Goal: Navigation & Orientation: Understand site structure

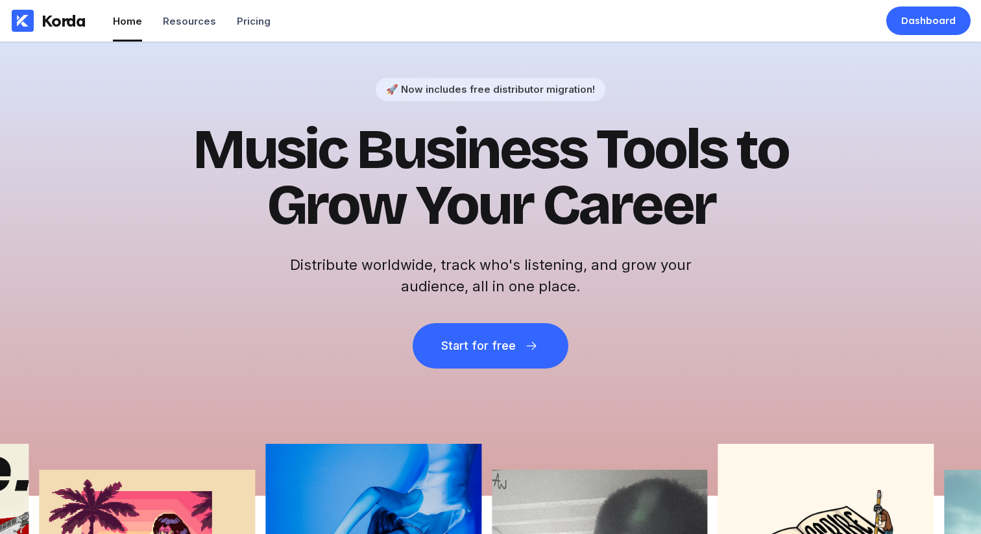
drag, startPoint x: 849, startPoint y: 134, endPoint x: 861, endPoint y: 109, distance: 27.9
click at [850, 134] on div "🚀 Now includes free distributor migration! Music Business Tools to Grow Your Ca…" at bounding box center [490, 269] width 981 height 454
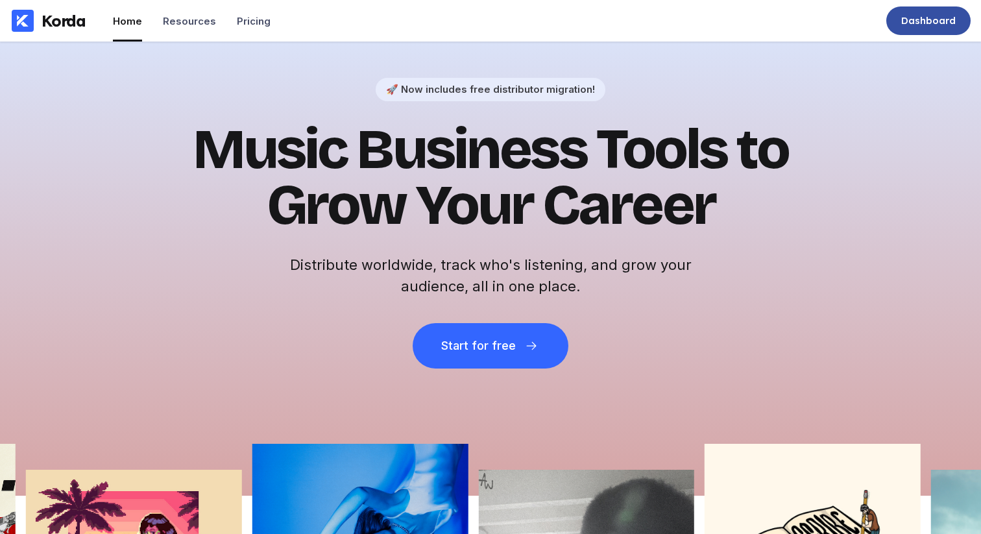
click at [904, 26] on div "Dashboard" at bounding box center [928, 20] width 54 height 13
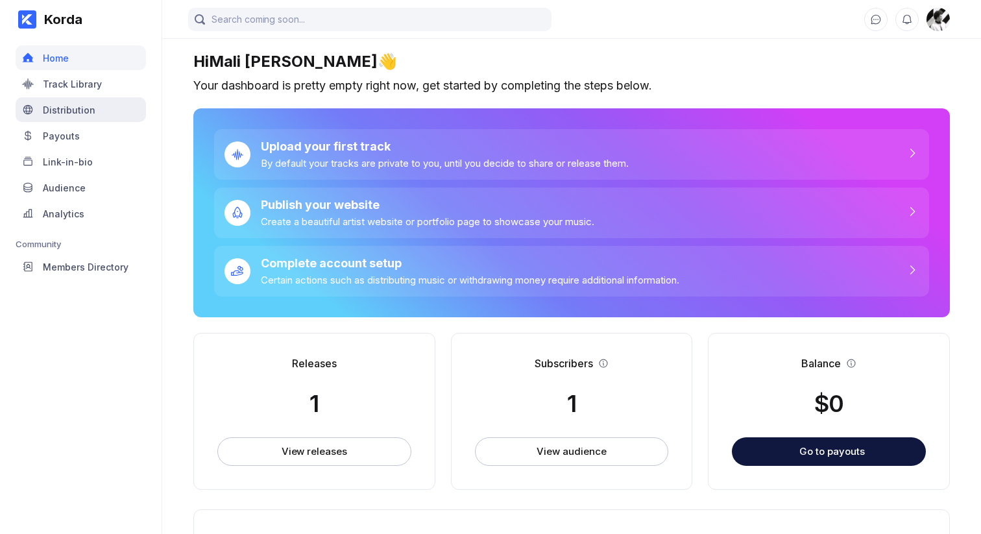
click at [87, 104] on div "Distribution" at bounding box center [69, 109] width 53 height 11
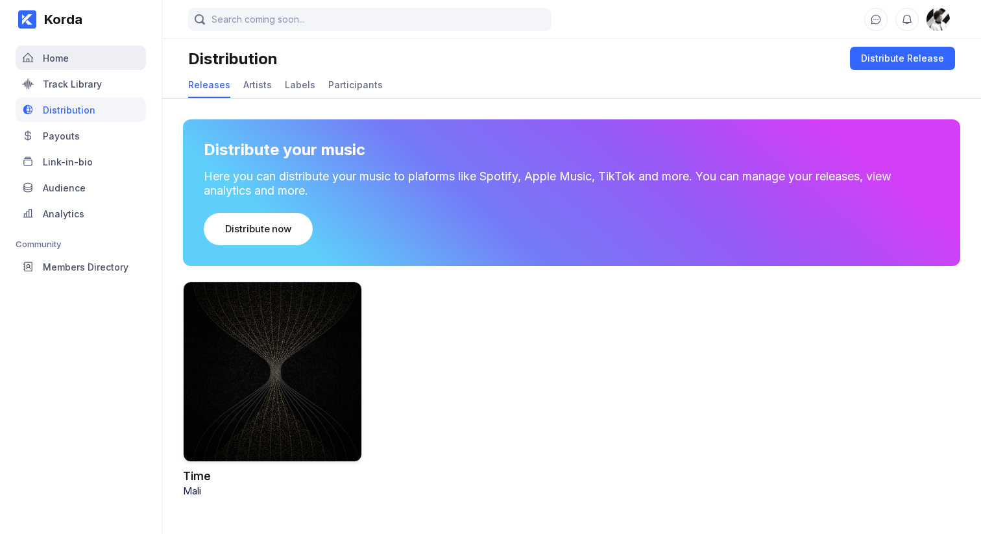
click at [87, 59] on div "Home" at bounding box center [81, 57] width 130 height 25
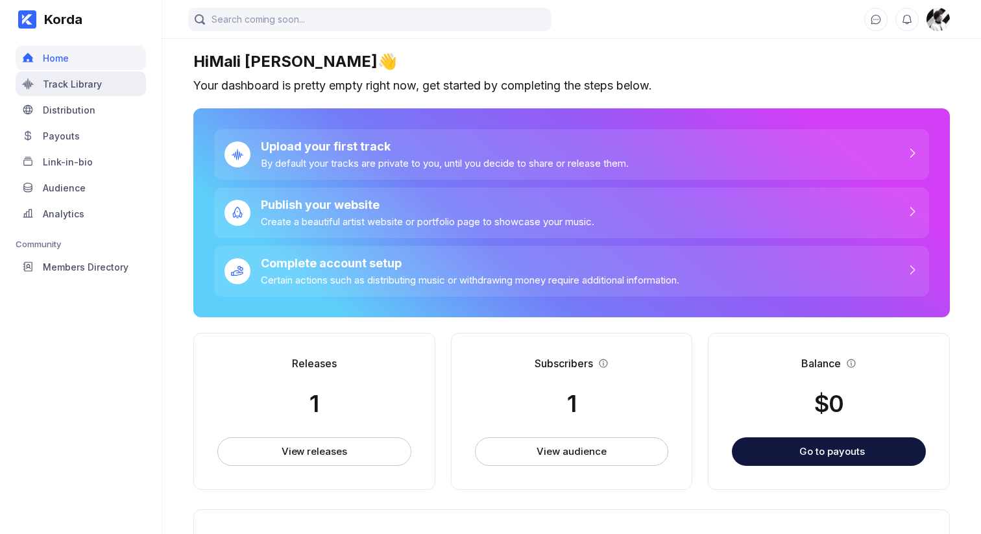
click at [56, 84] on div "Track Library" at bounding box center [72, 83] width 59 height 11
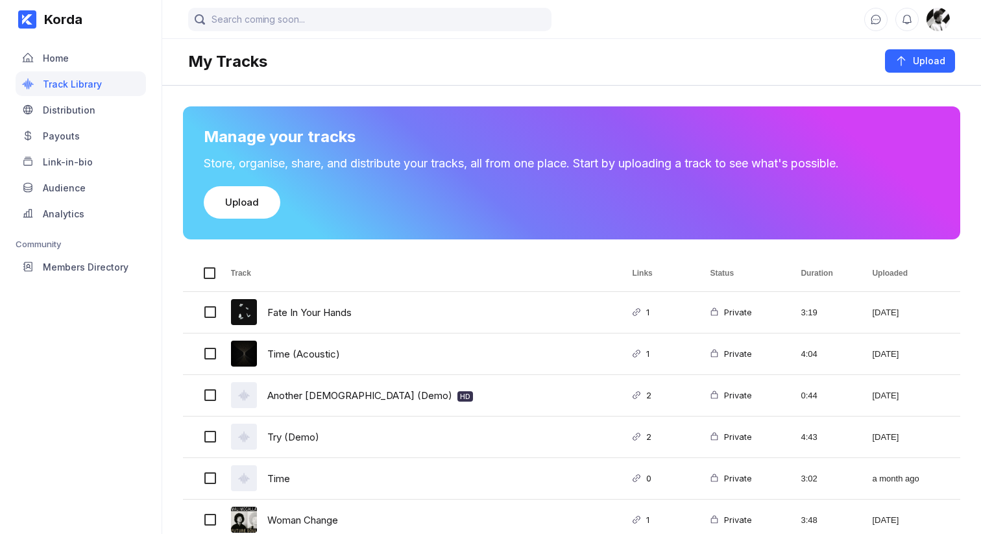
drag, startPoint x: 62, startPoint y: 54, endPoint x: 78, endPoint y: 39, distance: 22.0
click at [62, 54] on div "Home" at bounding box center [56, 58] width 26 height 11
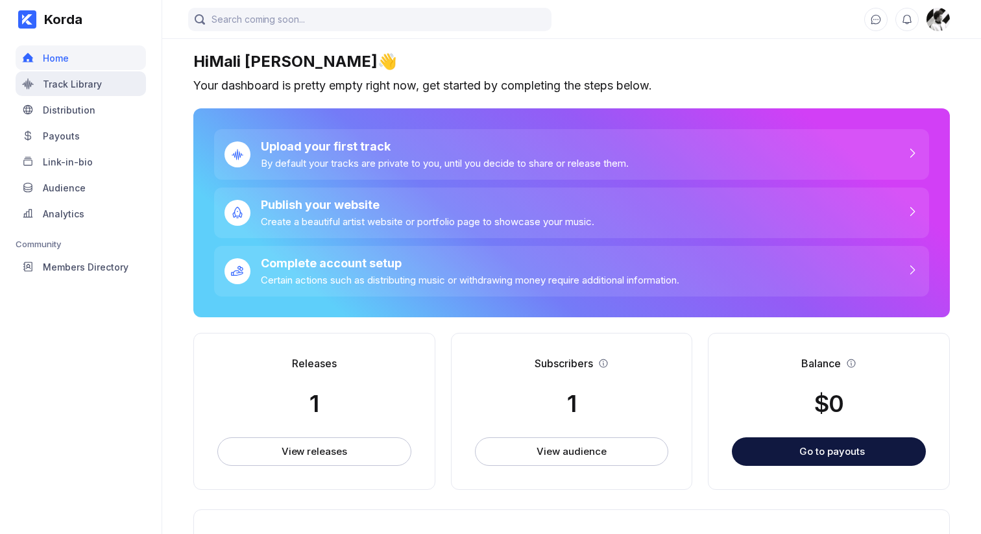
click at [93, 78] on div "Track Library" at bounding box center [72, 83] width 59 height 11
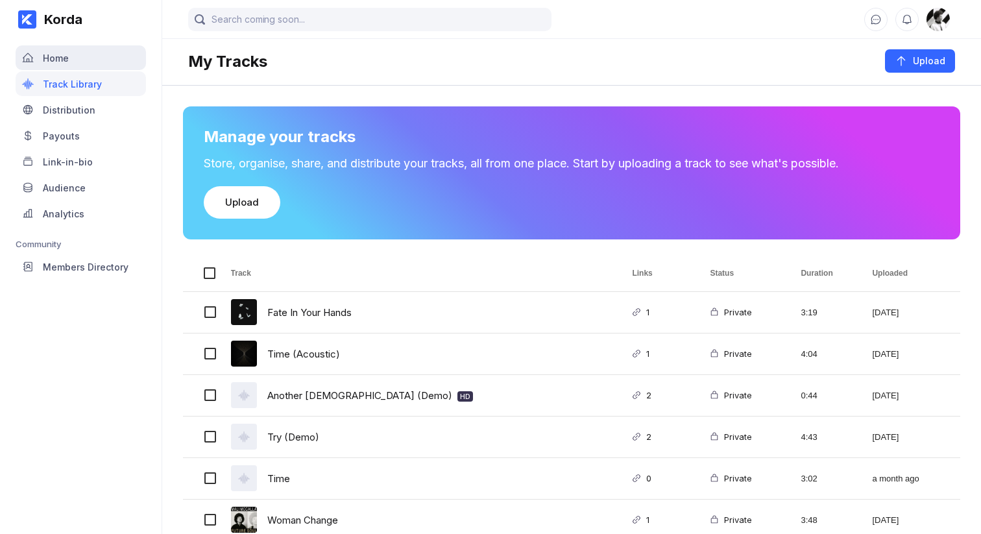
click at [86, 65] on div "Home" at bounding box center [81, 57] width 130 height 25
